Goal: Transaction & Acquisition: Download file/media

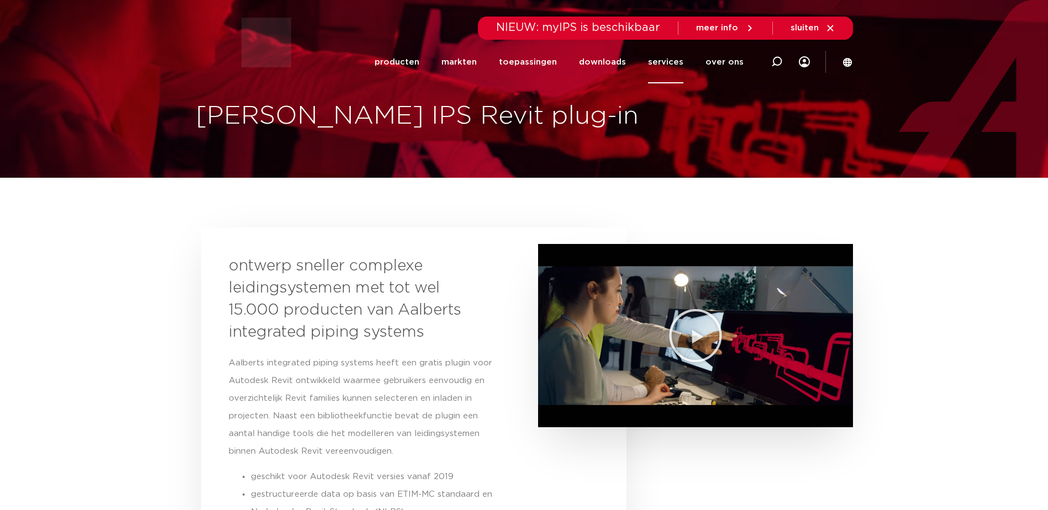
scroll to position [14, 0]
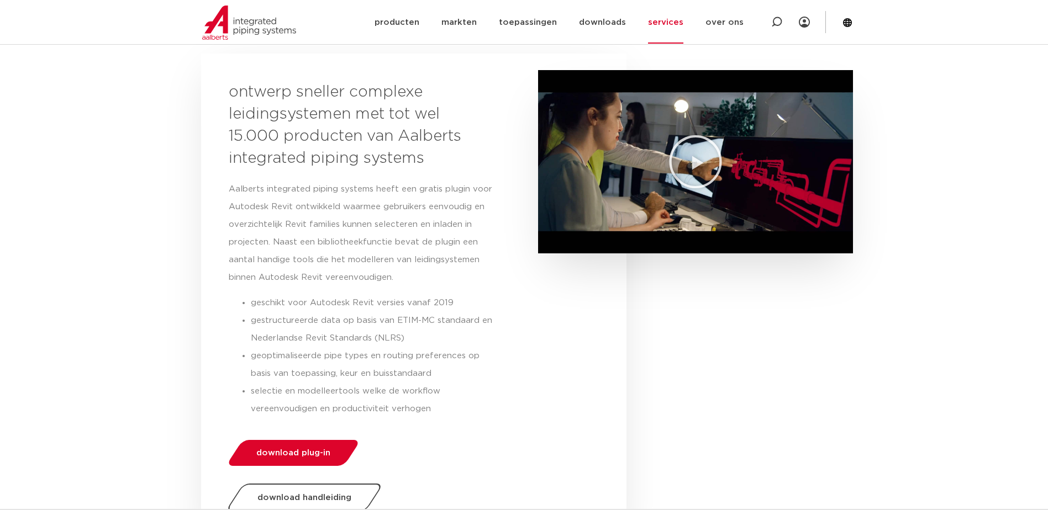
scroll to position [243, 0]
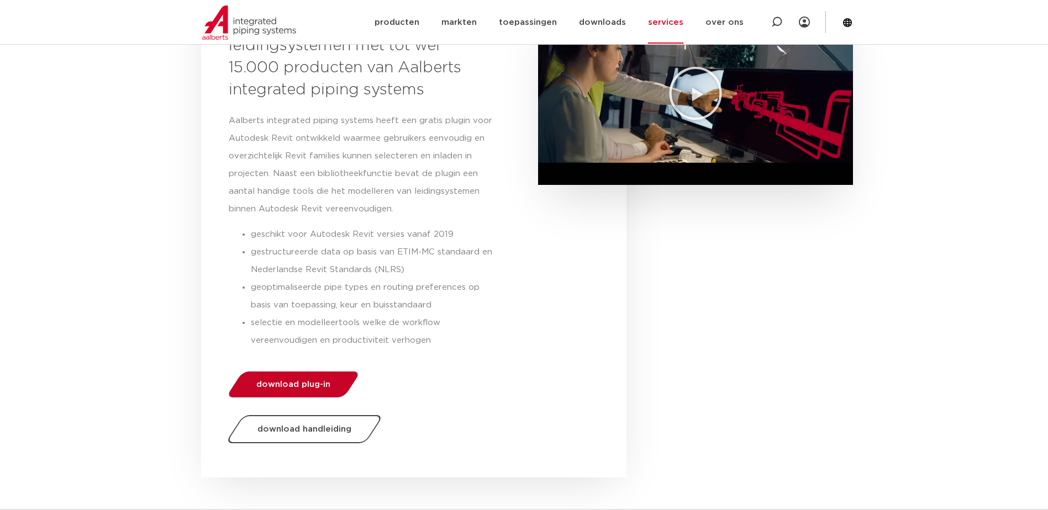
click at [332, 386] on link "download plug-in" at bounding box center [292, 385] width 135 height 26
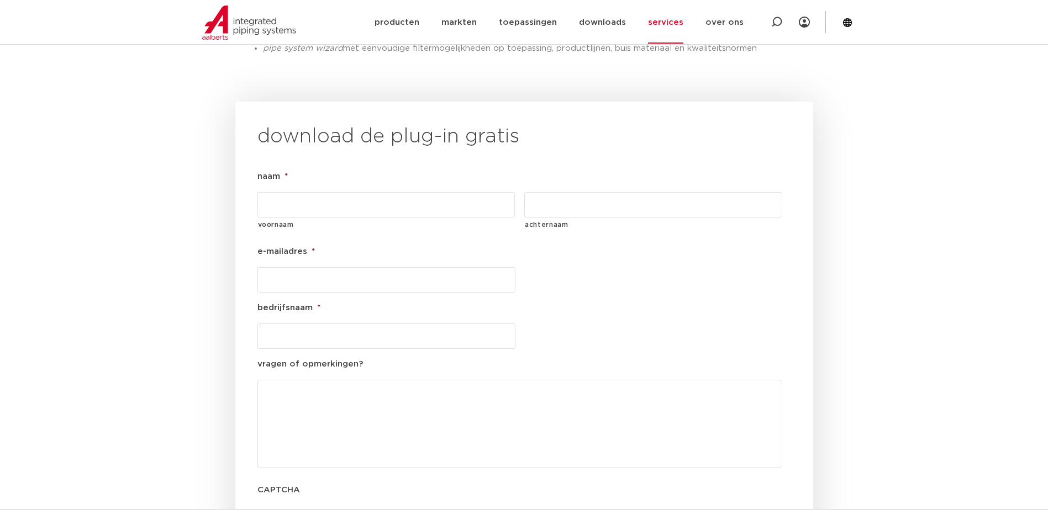
scroll to position [1261, 0]
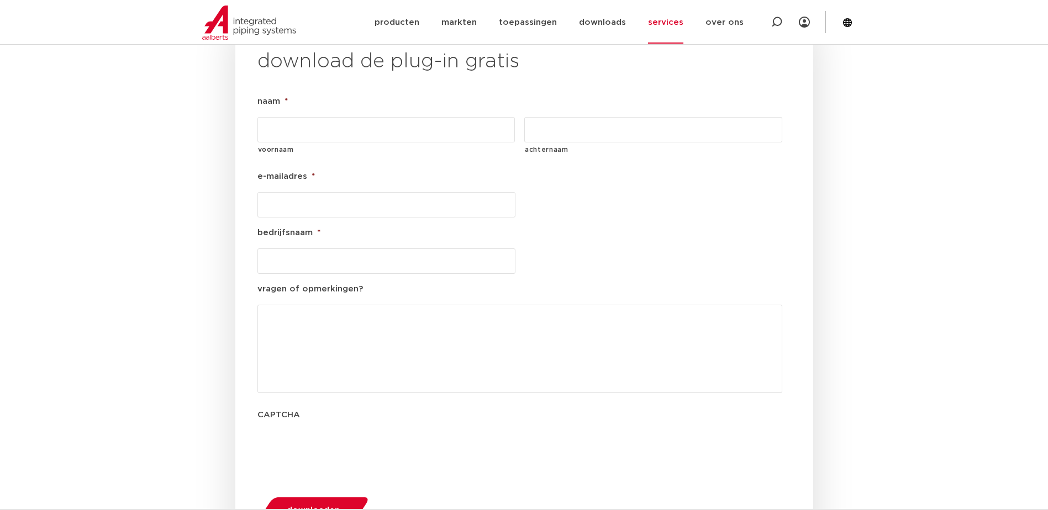
click at [443, 117] on input "voornaam" at bounding box center [386, 129] width 258 height 25
type input "Bilal"
type input "Alparslan"
type input "bilal.alparslan@batenburg.nl"
type input "Batenburg Installatietechniek"
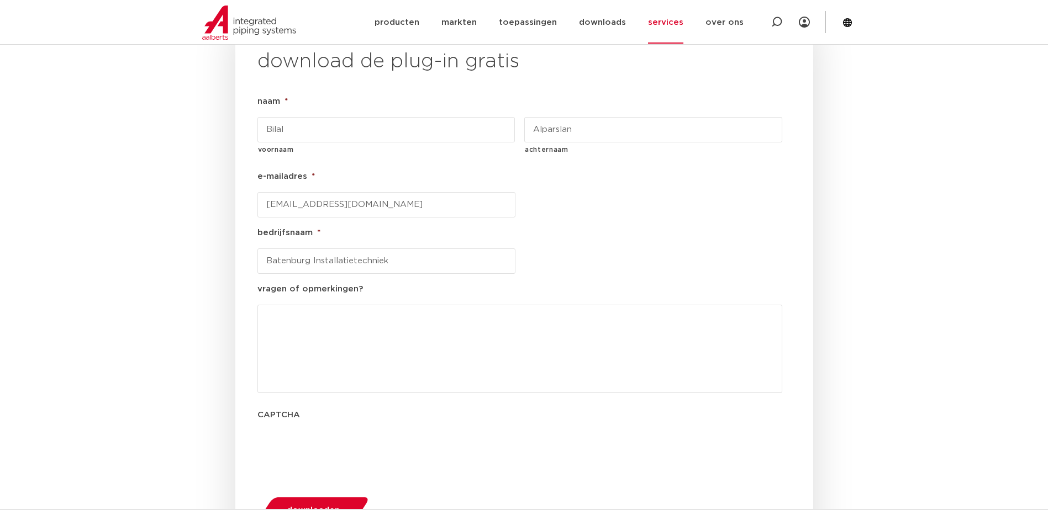
click at [653, 192] on div "bilal.alparslan@batenburg.nl" at bounding box center [519, 204] width 525 height 25
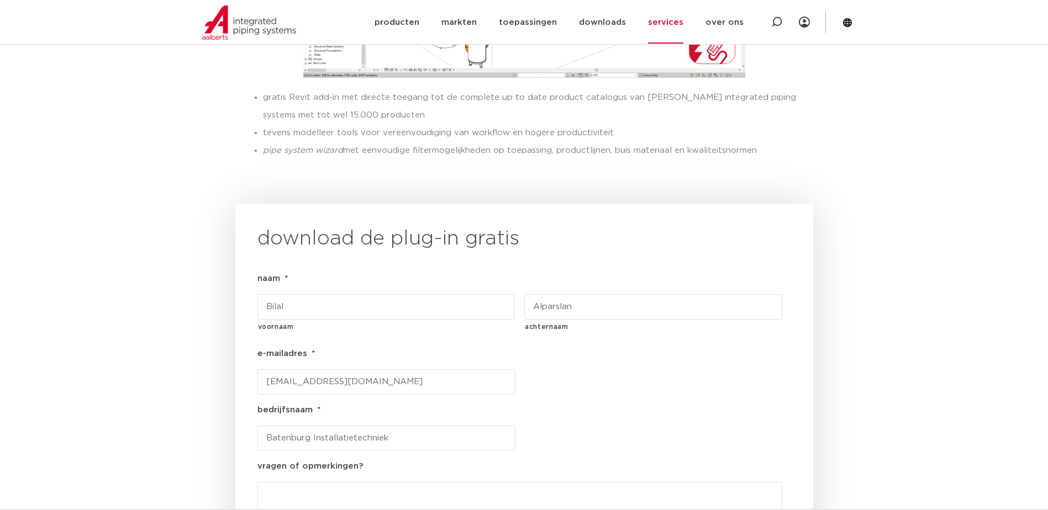
scroll to position [1096, 0]
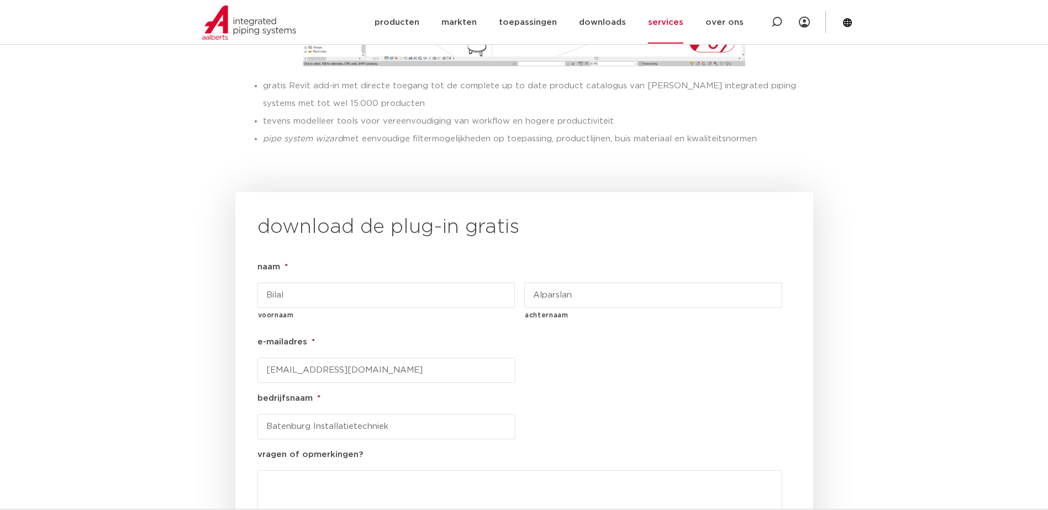
click at [241, 260] on div "download de plug-in gratis naam * Bilal voornaam Alparslan achternaam e-mailadr…" at bounding box center [524, 459] width 578 height 535
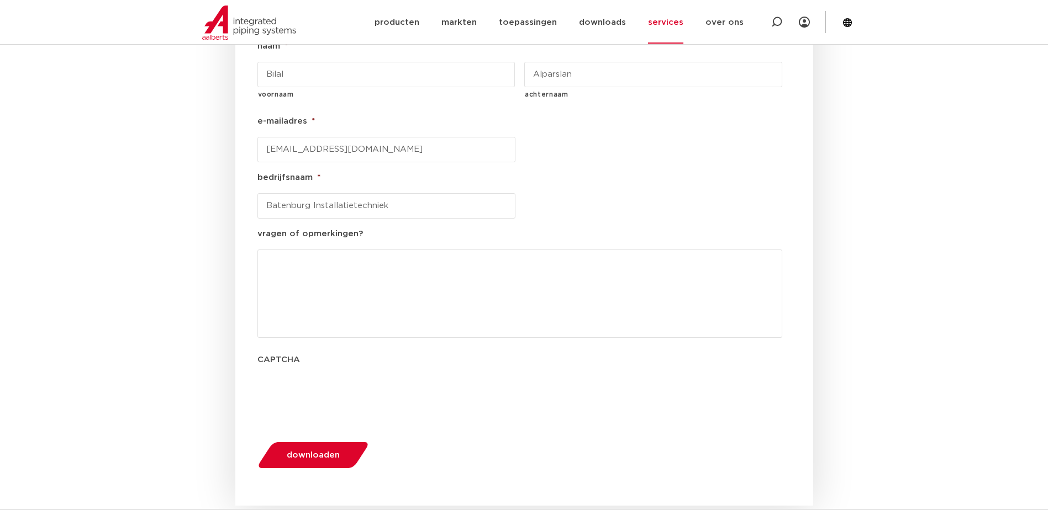
scroll to position [1372, 0]
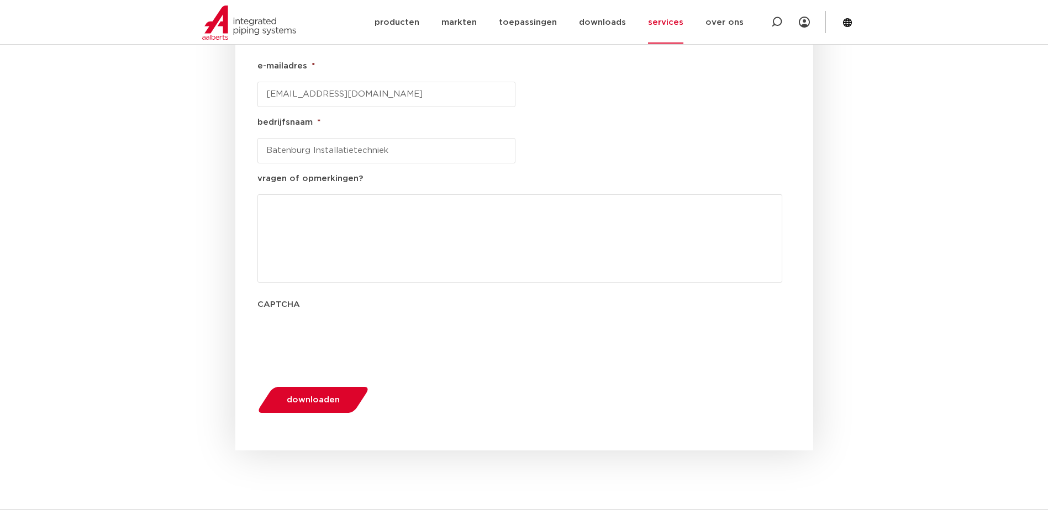
click at [313, 396] on span "downloaden" at bounding box center [313, 400] width 53 height 8
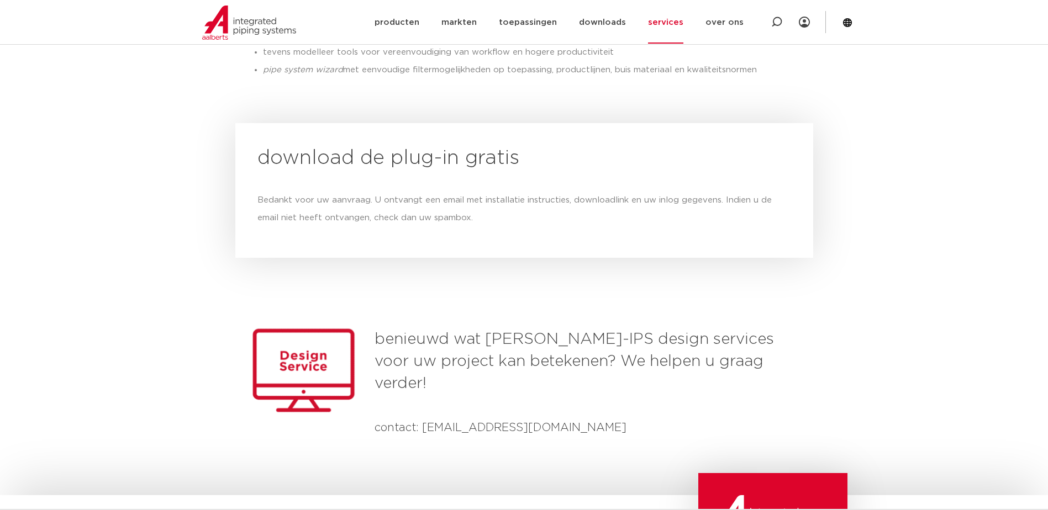
scroll to position [1164, 0]
click at [504, 192] on div "Bedankt voor uw aanvraag. U ontvangt een email met installatie instructies, dow…" at bounding box center [524, 209] width 534 height 35
click at [389, 194] on div "Bedankt voor uw aanvraag. U ontvangt een email met installatie instructies, dow…" at bounding box center [524, 209] width 534 height 35
click at [302, 146] on h2 "download de plug-in gratis" at bounding box center [524, 159] width 534 height 27
click at [380, 183] on div "Bedankt voor uw aanvraag. U ontvangt een email met installatie instructies, dow…" at bounding box center [524, 209] width 534 height 53
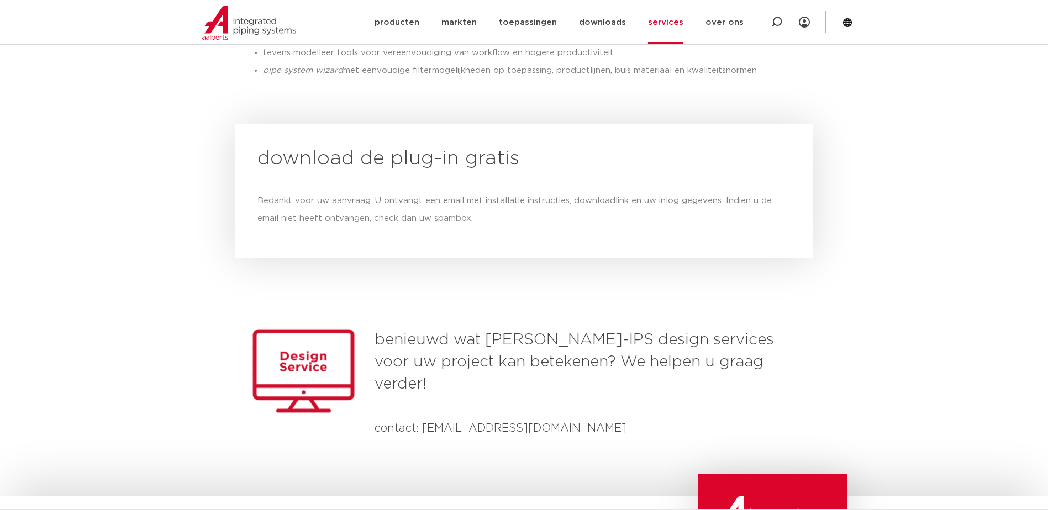
click at [385, 154] on div "download de plug-in gratis Bedankt voor uw aanvraag. U ontvangt een email met i…" at bounding box center [524, 191] width 578 height 135
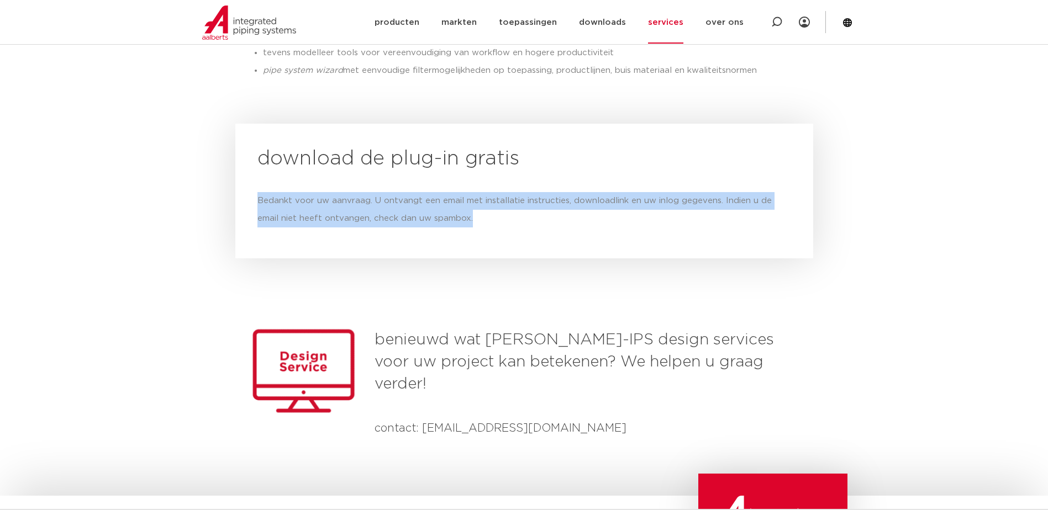
click at [385, 154] on div "download de plug-in gratis Bedankt voor uw aanvraag. U ontvangt een email met i…" at bounding box center [524, 191] width 578 height 135
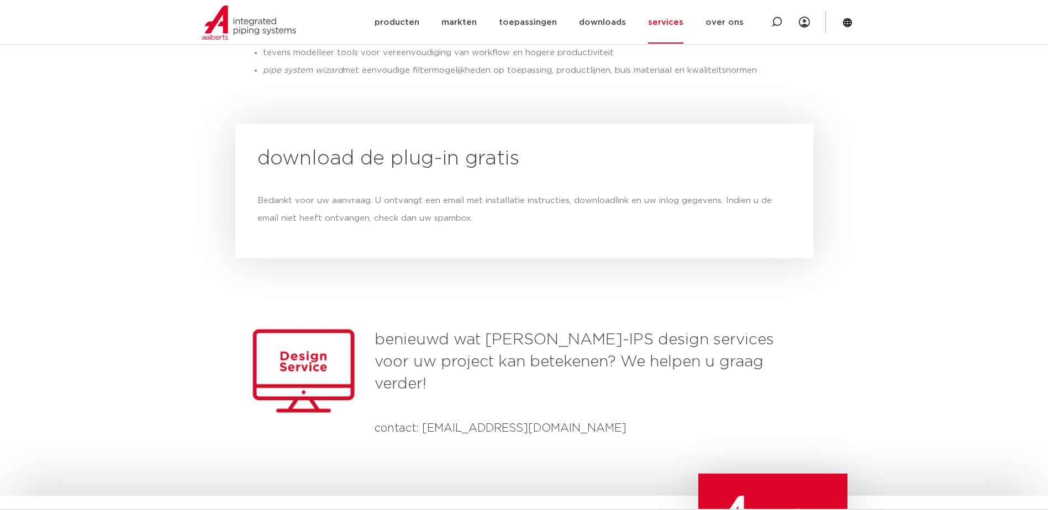
drag, startPoint x: 385, startPoint y: 154, endPoint x: 367, endPoint y: 148, distance: 19.0
click at [367, 148] on div "download de plug-in gratis Bedankt voor uw aanvraag. U ontvangt een email met i…" at bounding box center [524, 191] width 578 height 135
click at [368, 146] on h2 "download de plug-in gratis" at bounding box center [524, 159] width 534 height 27
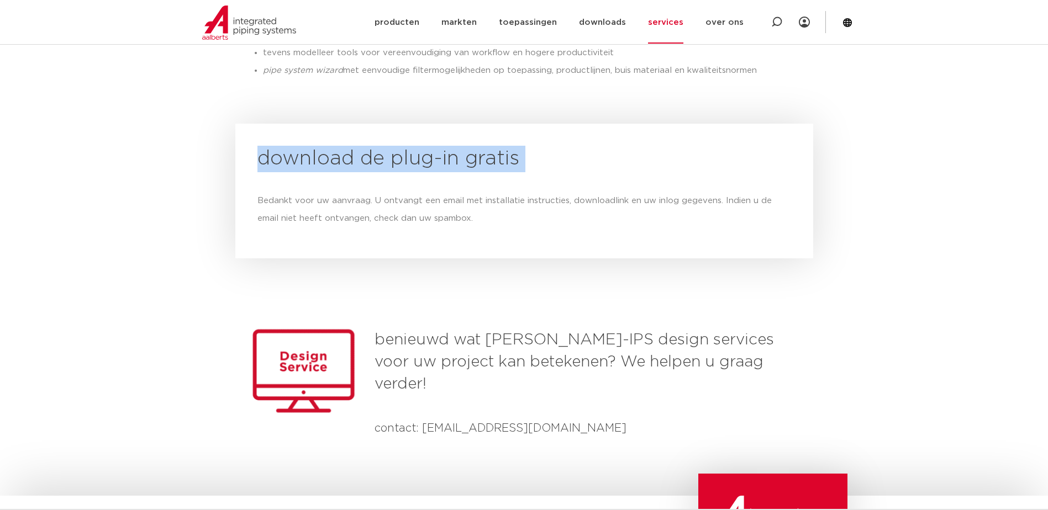
click at [368, 146] on h2 "download de plug-in gratis" at bounding box center [524, 159] width 534 height 27
drag, startPoint x: 368, startPoint y: 129, endPoint x: 363, endPoint y: 132, distance: 5.7
click at [363, 146] on h2 "download de plug-in gratis" at bounding box center [524, 159] width 534 height 27
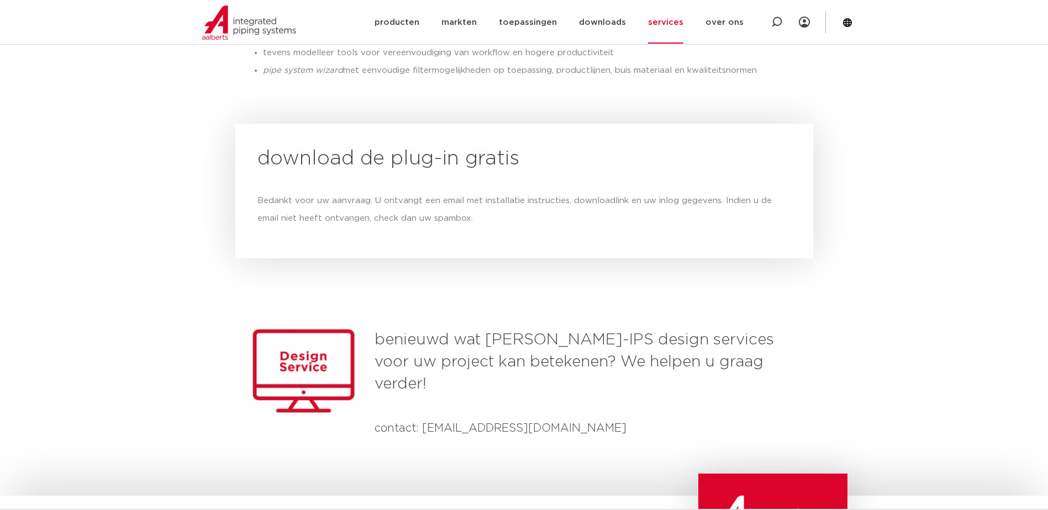
scroll to position [833, 0]
